Goal: Task Accomplishment & Management: Complete application form

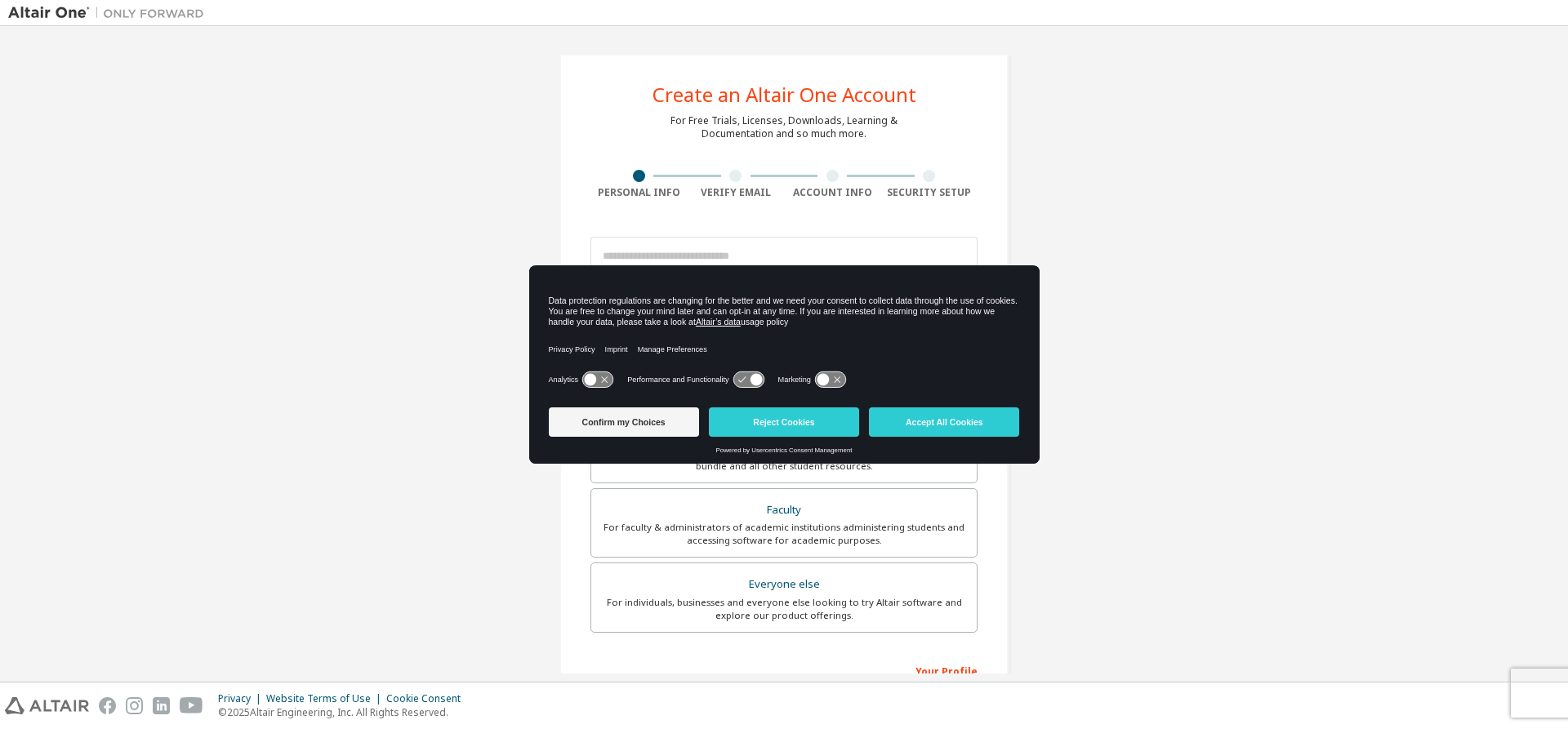
click at [604, 379] on icon at bounding box center [605, 380] width 7 height 7
click at [841, 379] on icon at bounding box center [830, 380] width 30 height 15
click at [678, 422] on button "Confirm my Choices" at bounding box center [624, 422] width 150 height 30
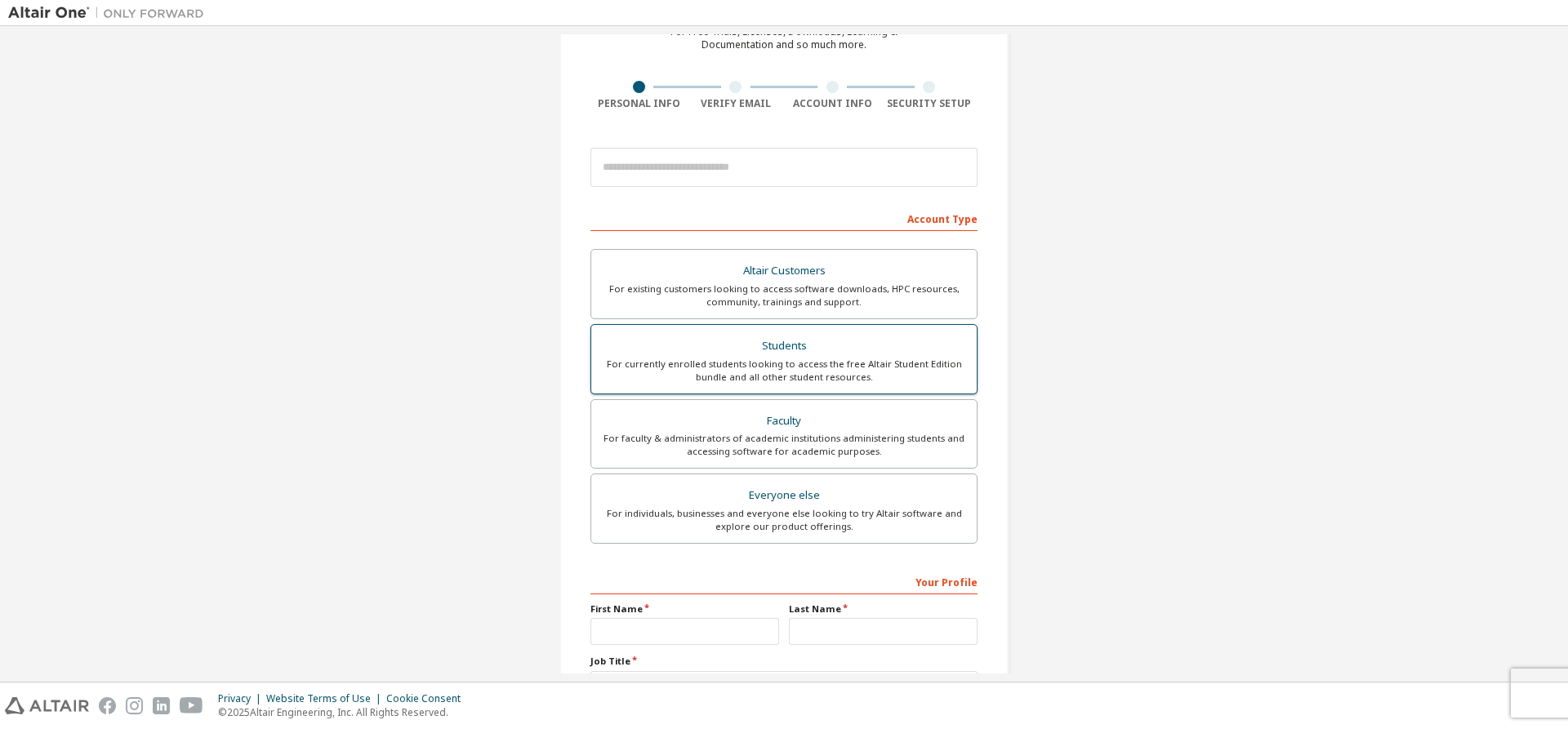
scroll to position [226, 0]
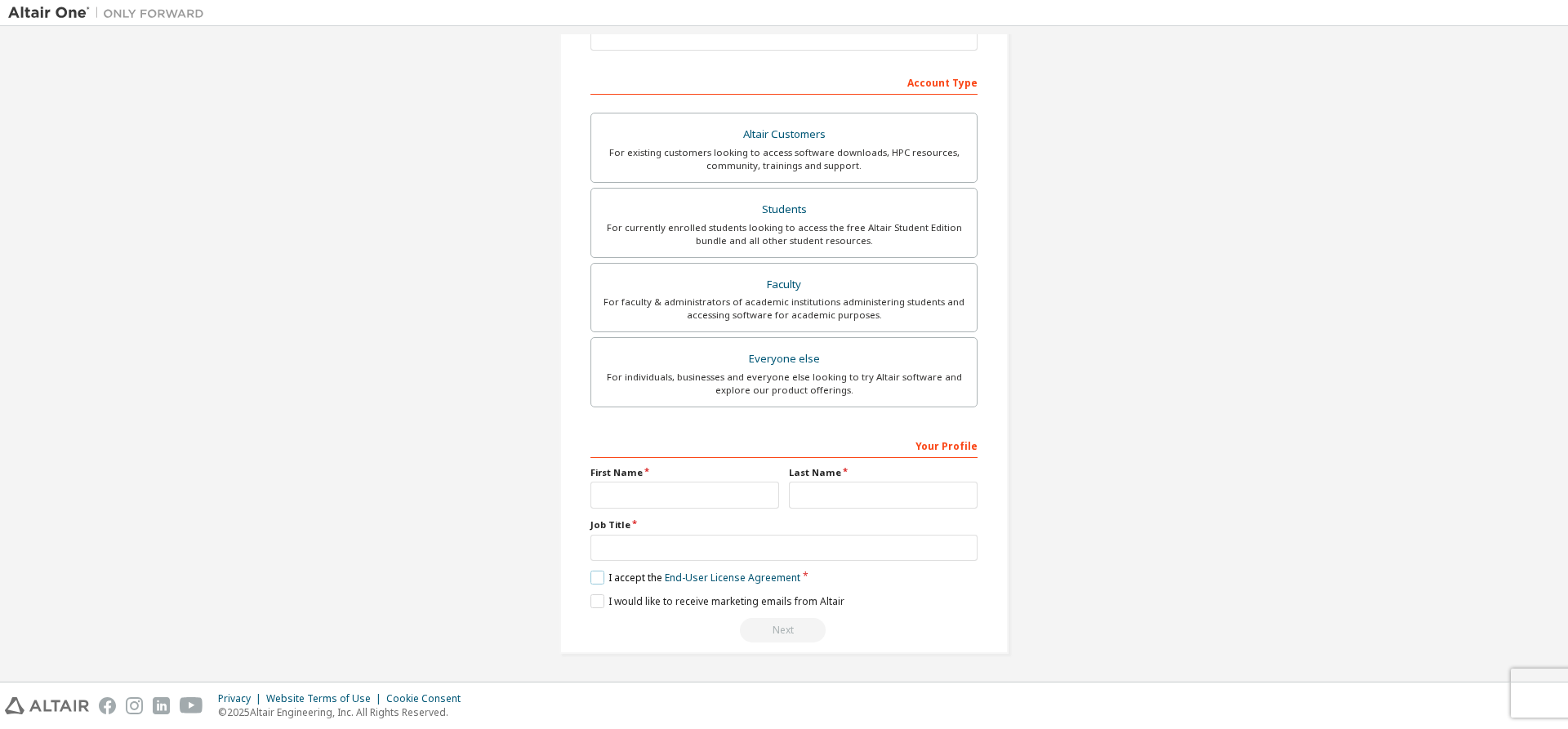
click at [594, 580] on label "I accept the End-User License Agreement" at bounding box center [696, 577] width 210 height 14
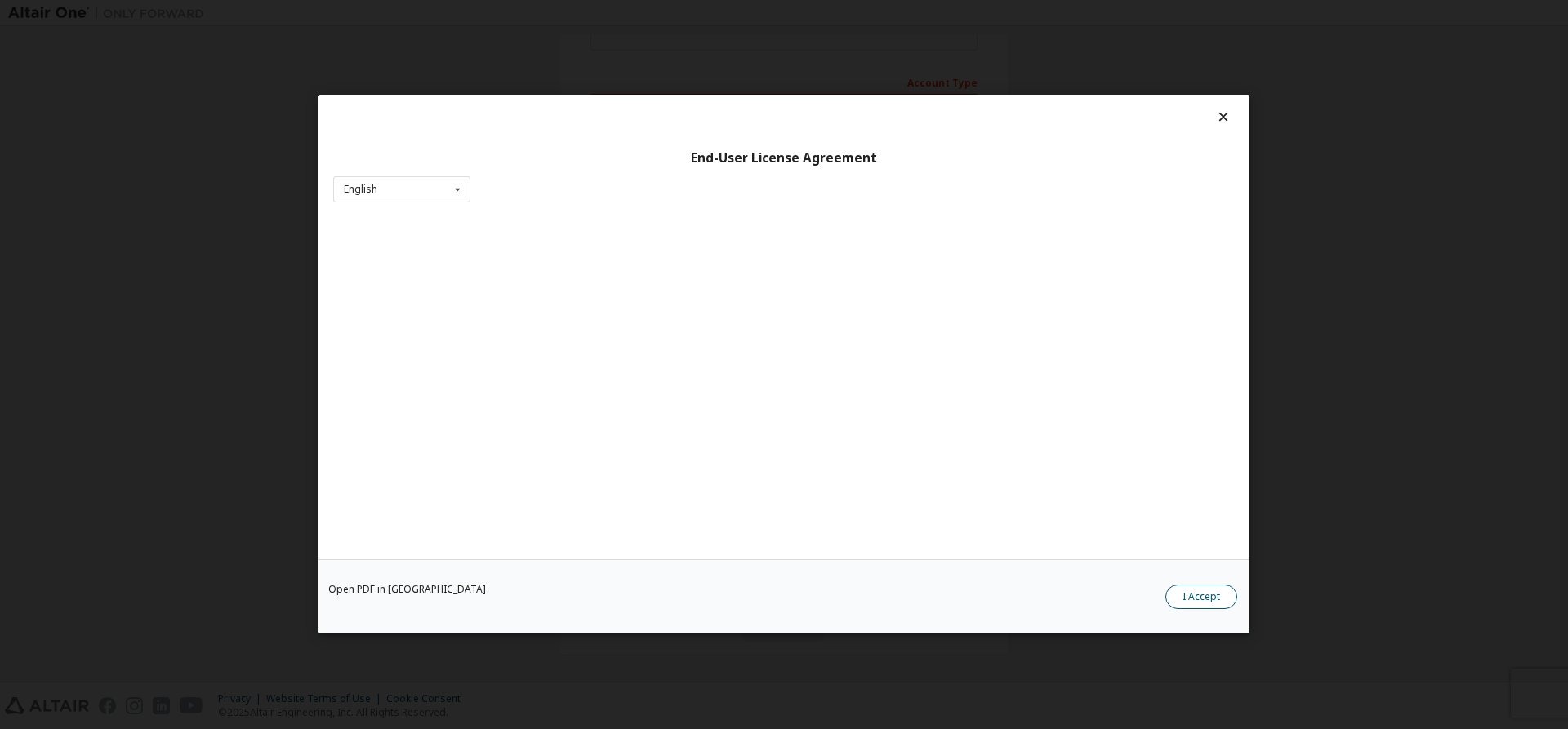
click at [1217, 592] on button "I Accept" at bounding box center [1201, 597] width 72 height 24
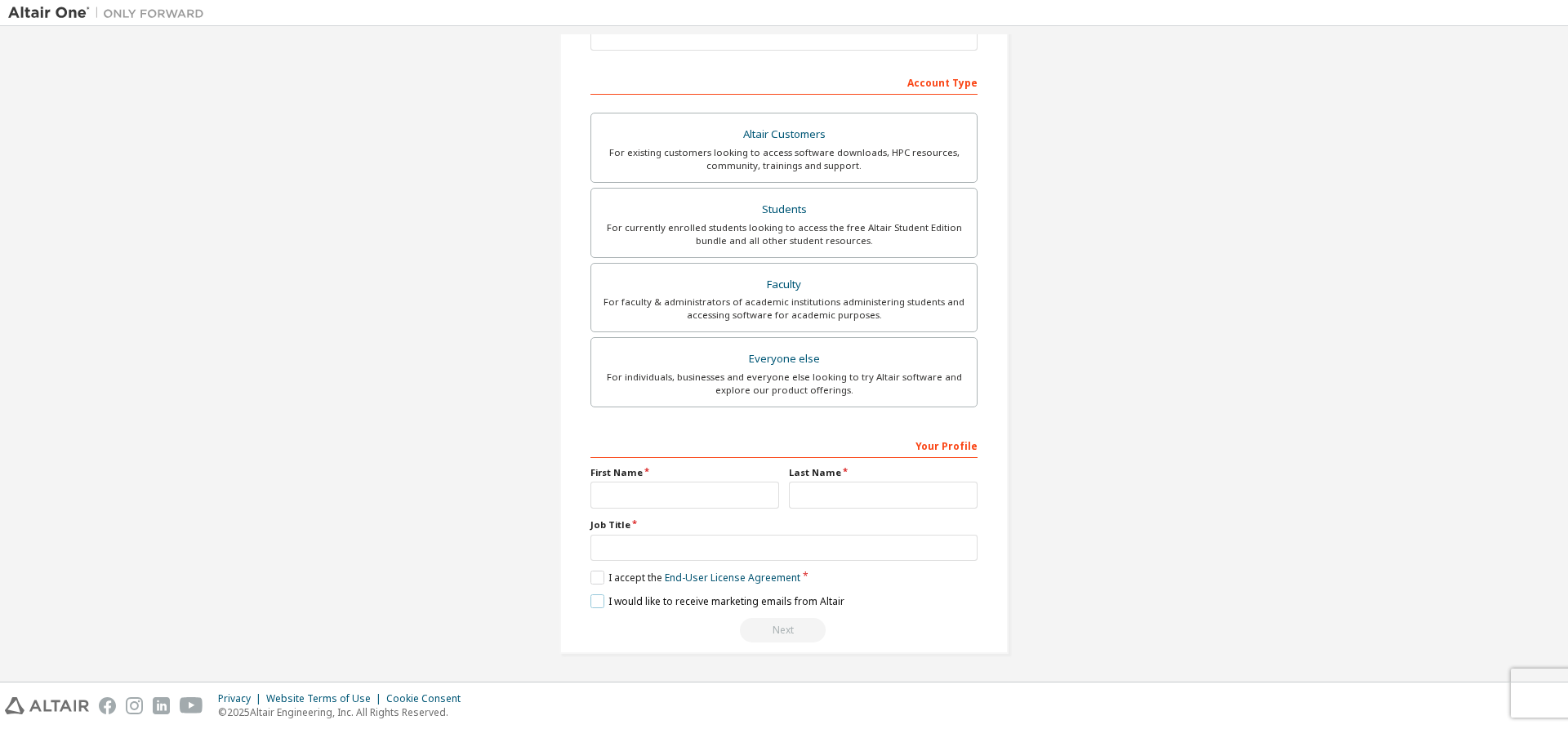
click at [598, 596] on label "I would like to receive marketing emails from Altair" at bounding box center [718, 601] width 254 height 14
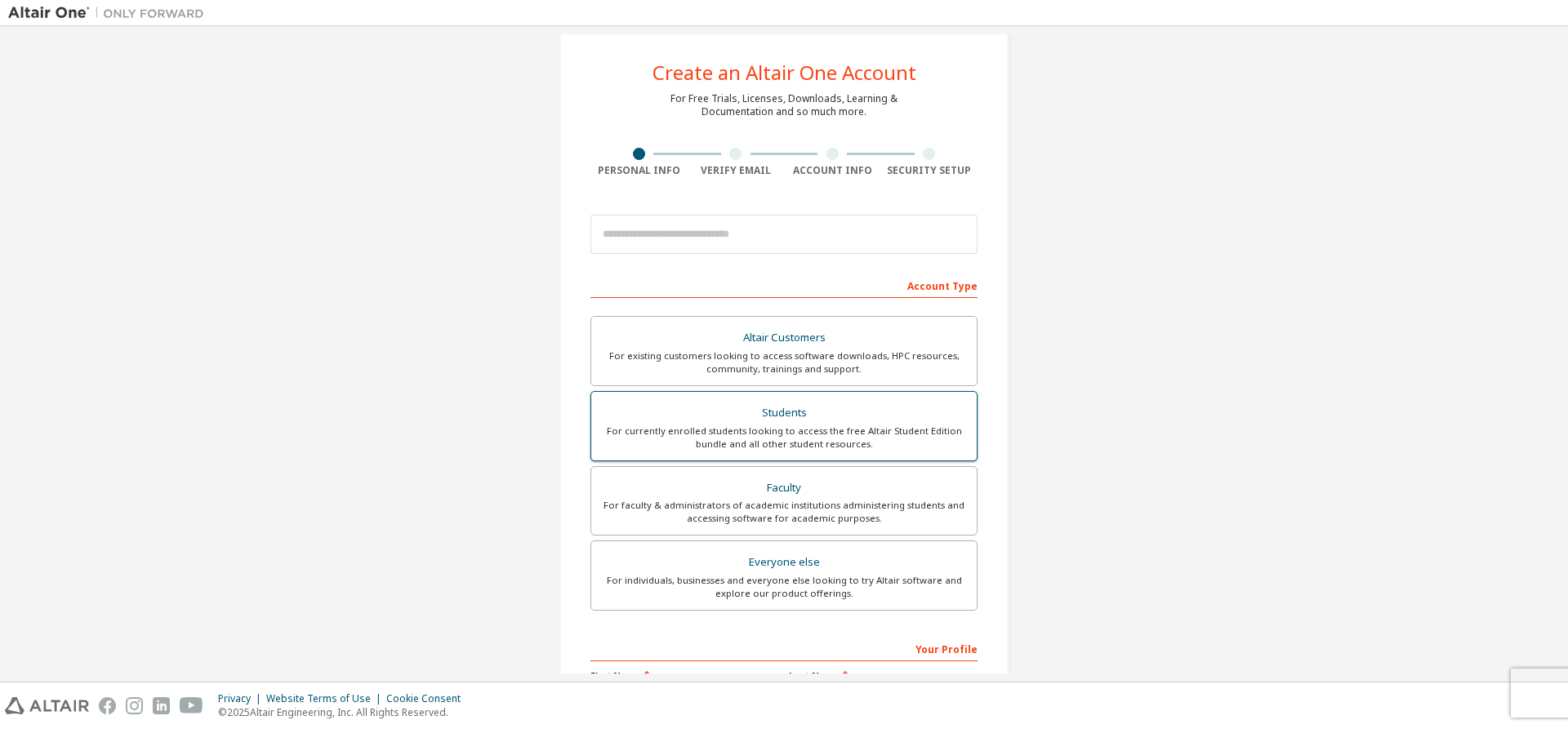
scroll to position [0, 0]
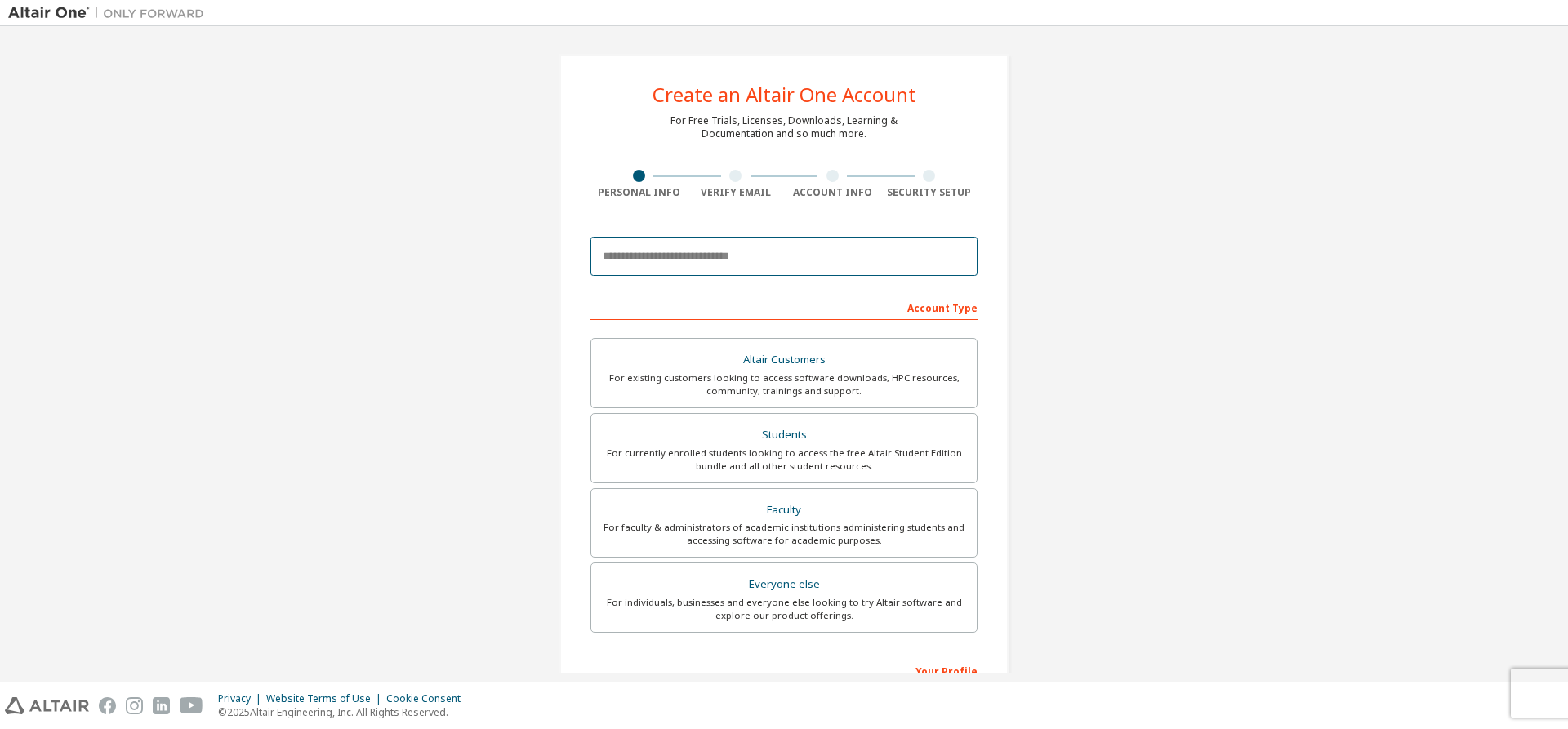
click at [751, 267] on input "email" at bounding box center [784, 256] width 387 height 39
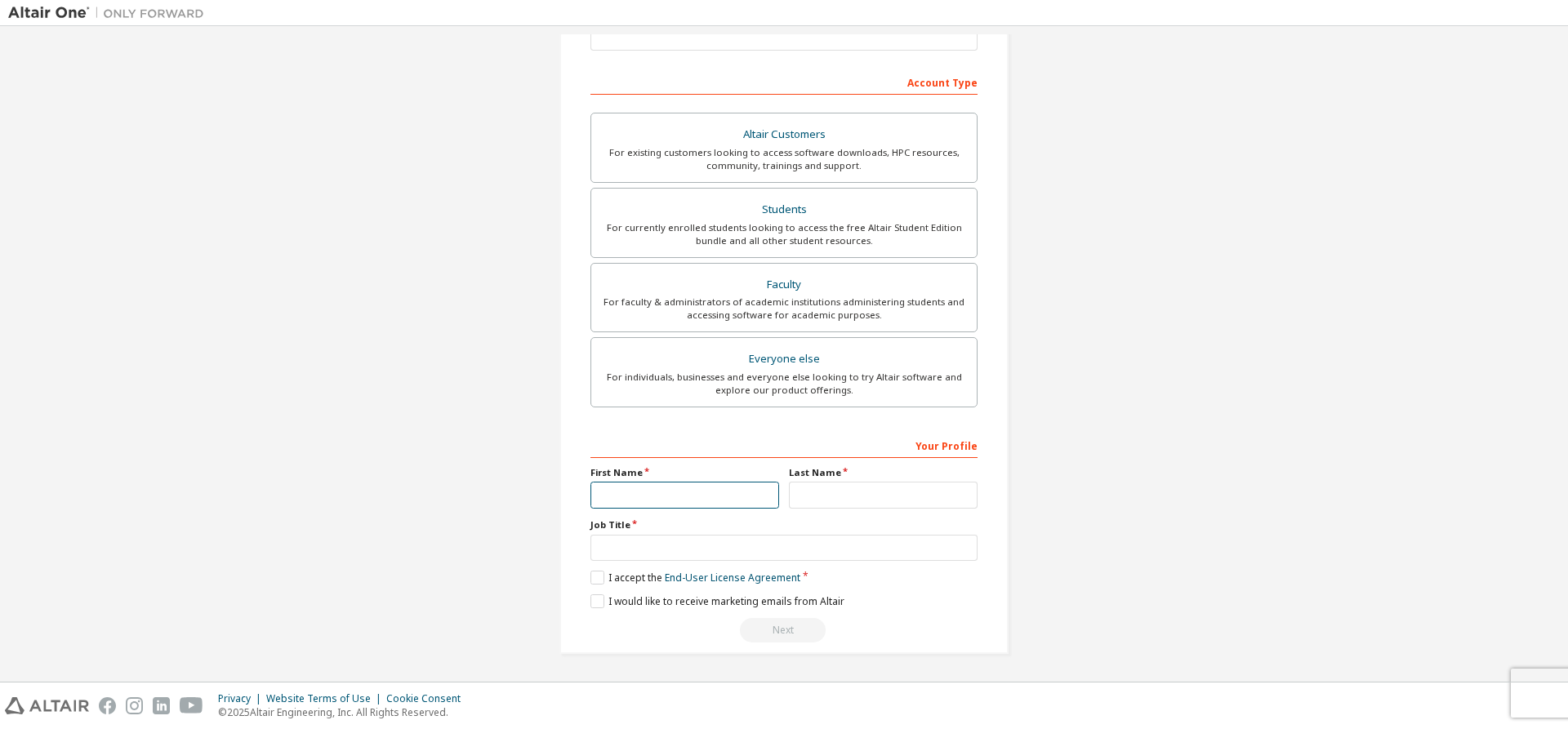
click at [670, 486] on input "text" at bounding box center [685, 495] width 188 height 27
click at [821, 487] on input "text" at bounding box center [882, 495] width 188 height 27
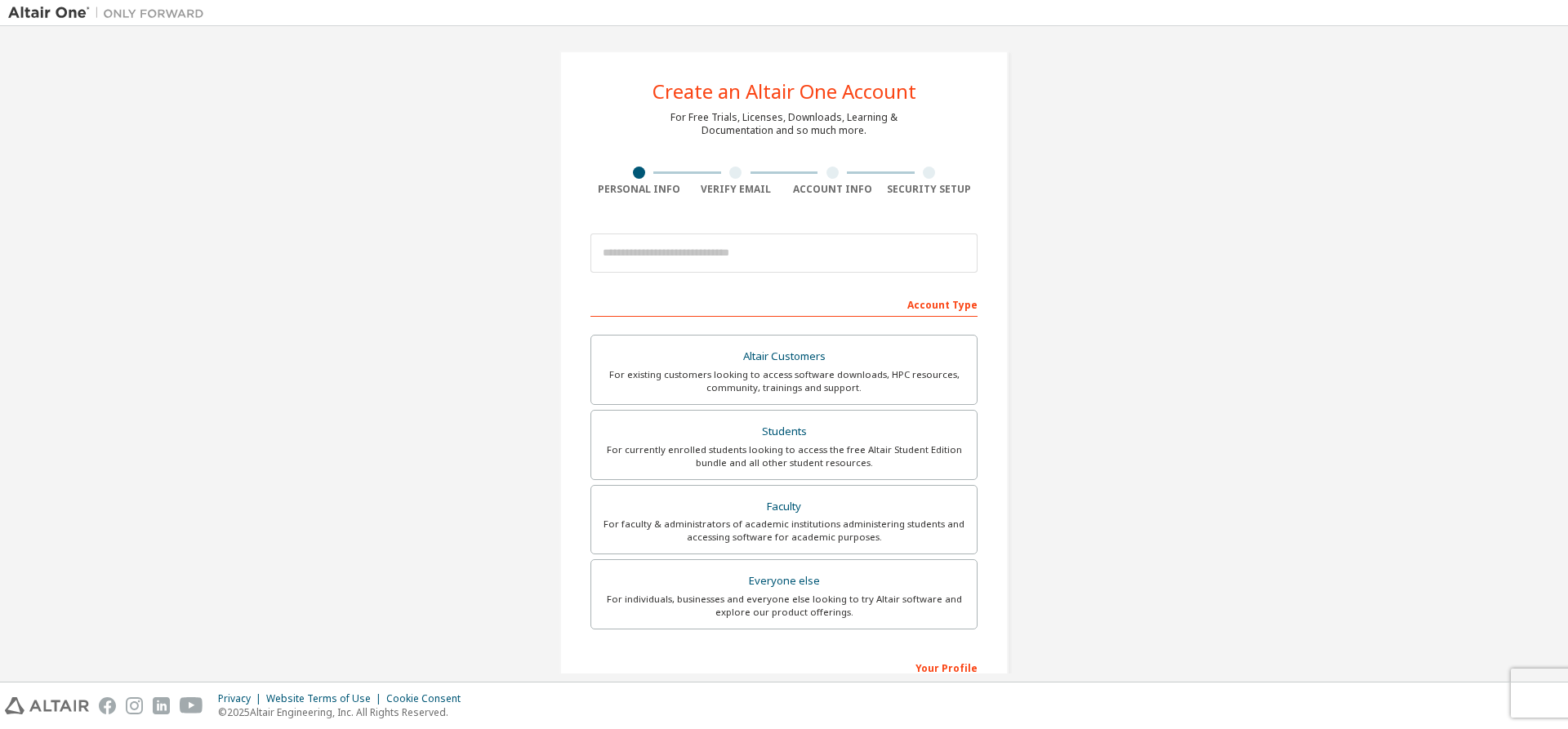
scroll to position [0, 0]
click at [789, 563] on label "Everyone else For individuals, businesses and everyone else looking to try Alta…" at bounding box center [784, 597] width 387 height 70
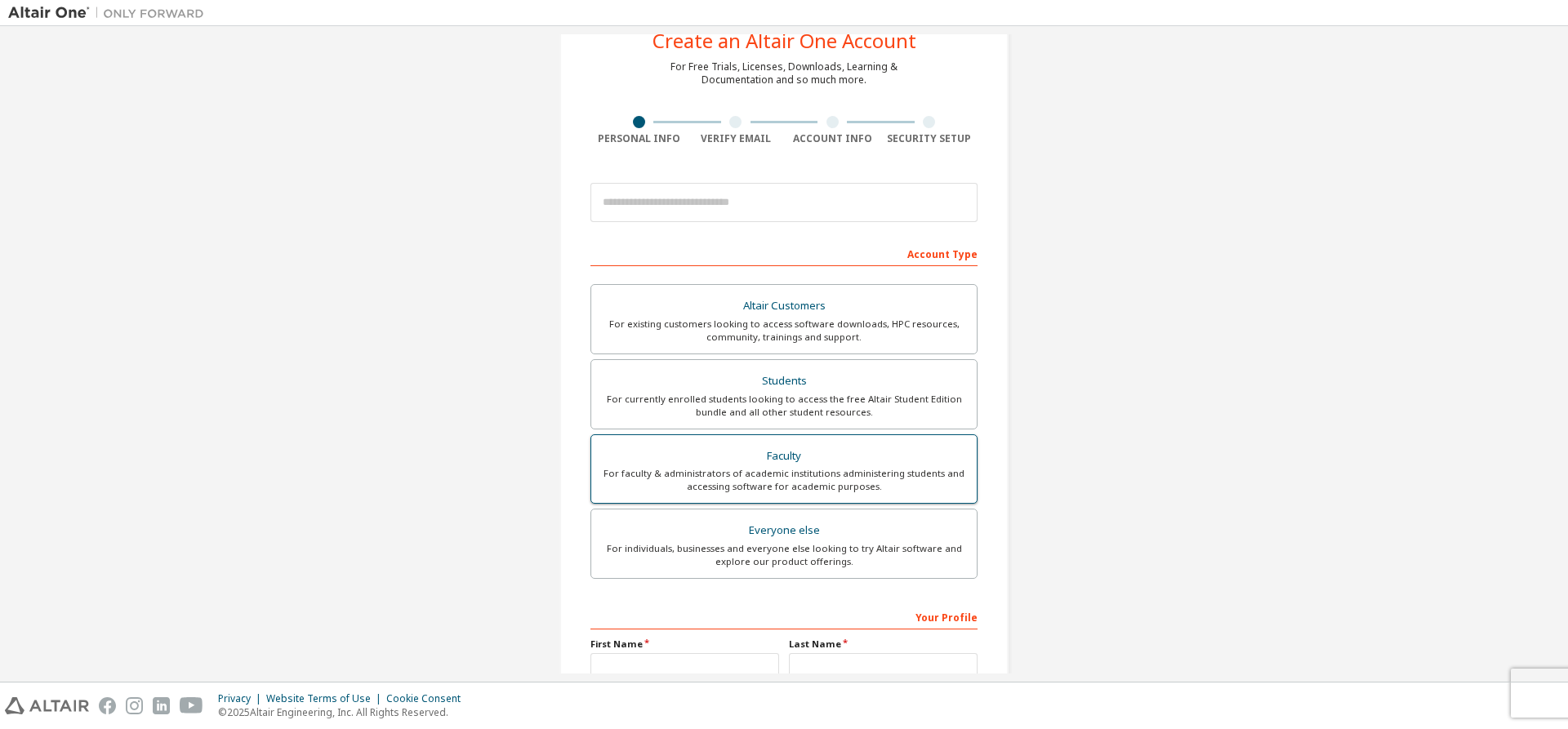
scroll to position [226, 0]
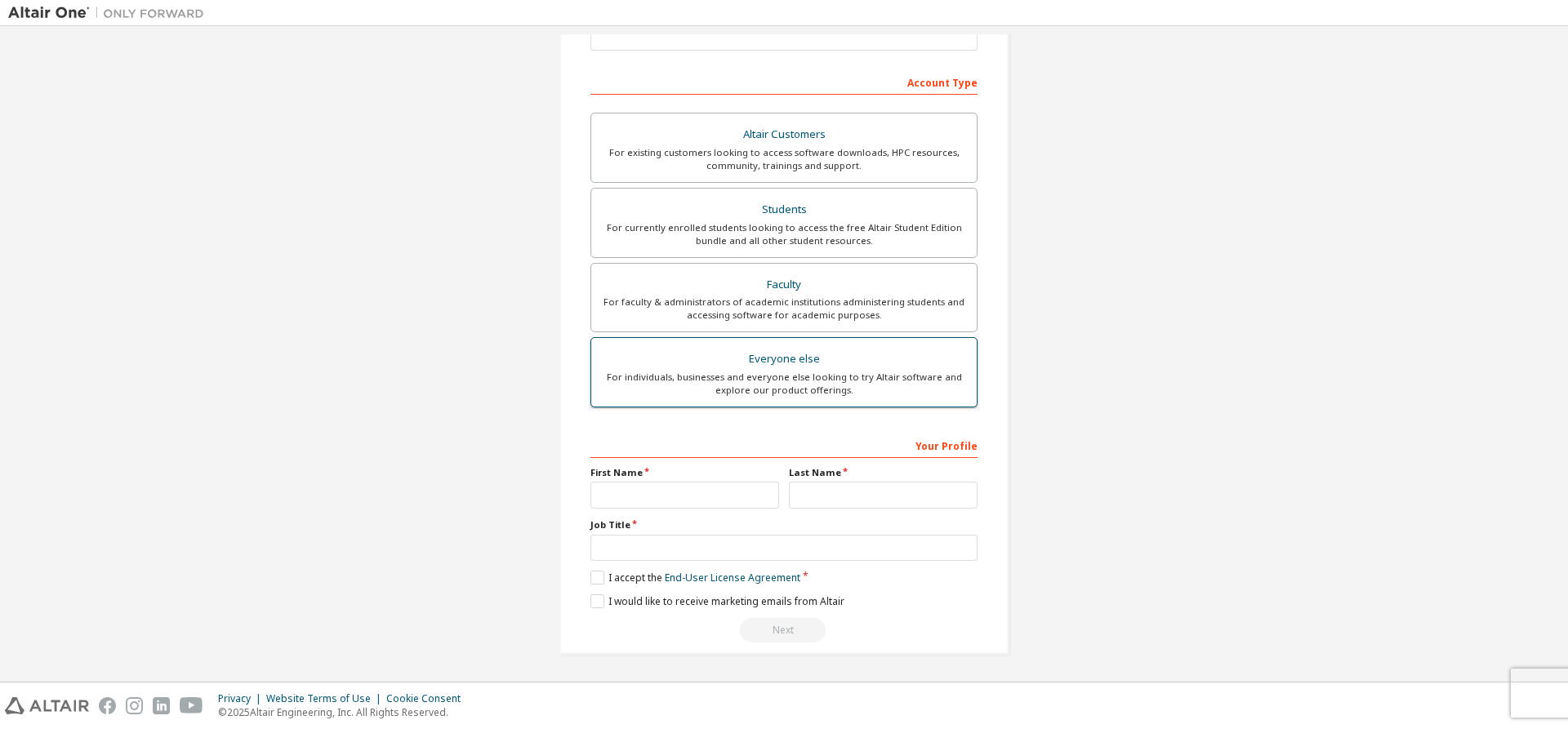
click at [850, 379] on div "For individuals, businesses and everyone else looking to try Altair software an…" at bounding box center [784, 384] width 366 height 26
